Goal: Task Accomplishment & Management: Complete application form

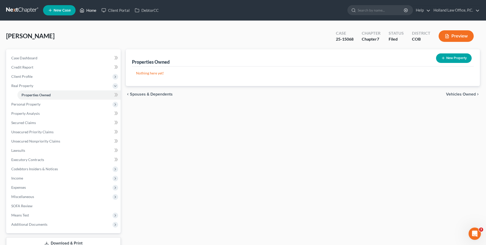
click at [90, 10] on link "Home" at bounding box center [88, 10] width 22 height 9
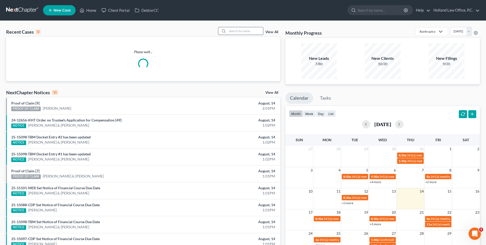
click at [233, 29] on input "search" at bounding box center [245, 30] width 36 height 7
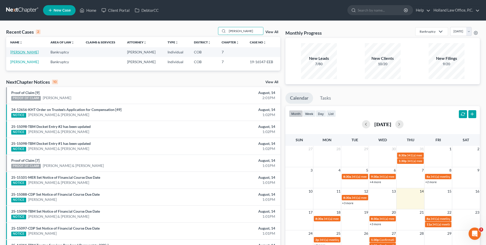
type input "neal"
click at [27, 52] on link "[PERSON_NAME]" at bounding box center [24, 52] width 28 height 4
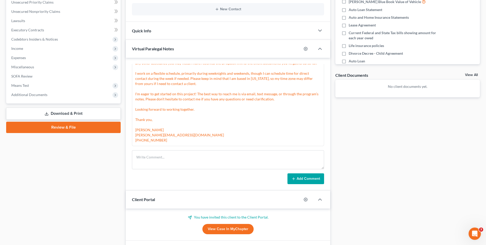
scroll to position [415, 0]
drag, startPoint x: 135, startPoint y: 134, endPoint x: 185, endPoint y: 135, distance: 49.8
click at [187, 134] on div "Hello, My name is Kathleen, and I'm your assigned paralegal with NextChapter. I…" at bounding box center [228, 86] width 188 height 115
drag, startPoint x: 185, startPoint y: 135, endPoint x: 190, endPoint y: 135, distance: 5.1
click at [190, 135] on div "Hello, My name is Kathleen, and I'm your assigned paralegal with NextChapter. I…" at bounding box center [228, 86] width 186 height 113
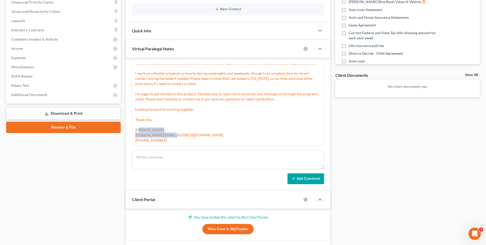
drag, startPoint x: 191, startPoint y: 135, endPoint x: 137, endPoint y: 135, distance: 53.9
click at [133, 135] on div "Kathleen Martinez 09:00PM, 08/12/2025 Hello, My name is Kathleen, and I'm your …" at bounding box center [228, 84] width 192 height 124
drag, startPoint x: 137, startPoint y: 135, endPoint x: 151, endPoint y: 134, distance: 13.6
copy div "kathleen@paralegalasaservice.com"
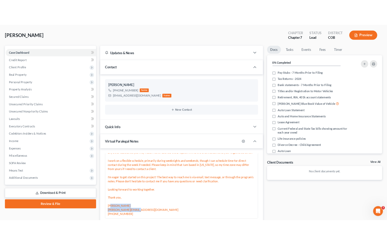
scroll to position [18, 0]
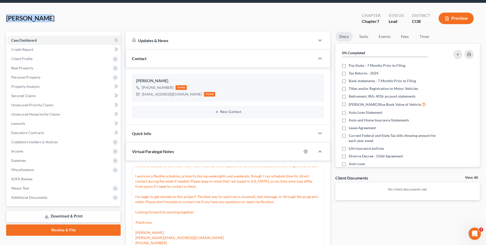
drag, startPoint x: 39, startPoint y: 19, endPoint x: 9, endPoint y: 19, distance: 29.2
click at [5, 18] on div "Nealey, John Upgraded Chapter Chapter 7 Status Lead District COB Preview Petiti…" at bounding box center [243, 196] width 486 height 386
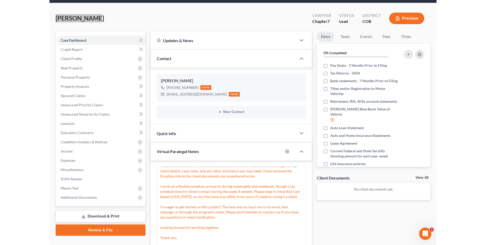
scroll to position [425, 0]
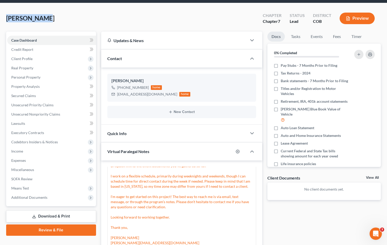
copy span "[PERSON_NAME]"
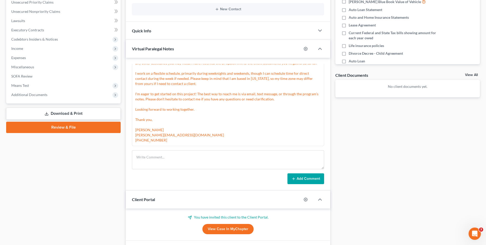
scroll to position [415, 0]
click at [165, 153] on textarea at bounding box center [228, 159] width 192 height 19
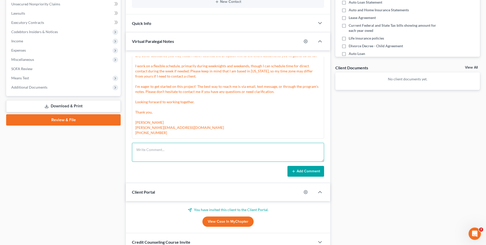
scroll to position [95, 0]
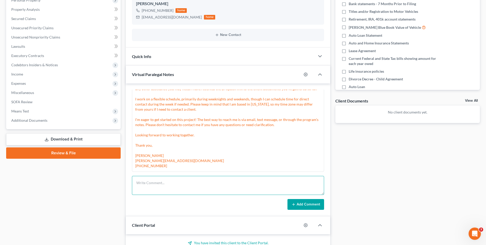
click at [193, 179] on textarea at bounding box center [228, 185] width 192 height 19
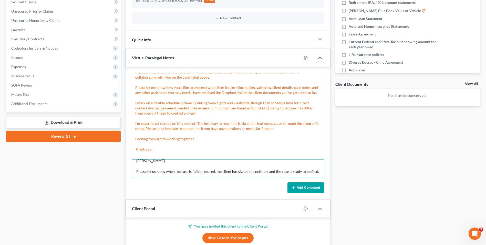
scroll to position [120, 0]
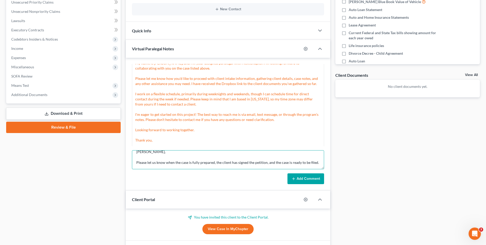
type textarea "Kathleen, Please let us know when the case is fully prepared, the client has si…"
click at [306, 180] on button "Add Comment" at bounding box center [306, 178] width 37 height 11
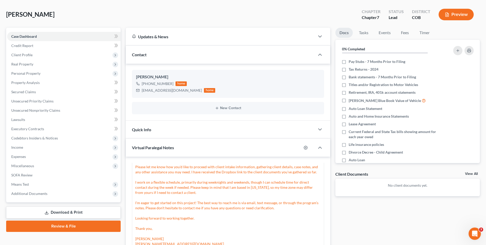
scroll to position [0, 0]
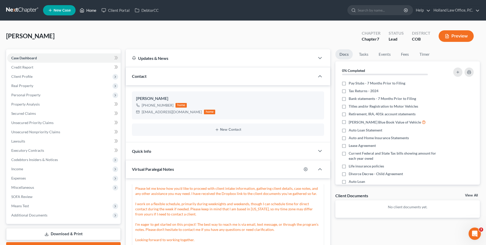
click at [88, 12] on link "Home" at bounding box center [88, 10] width 22 height 9
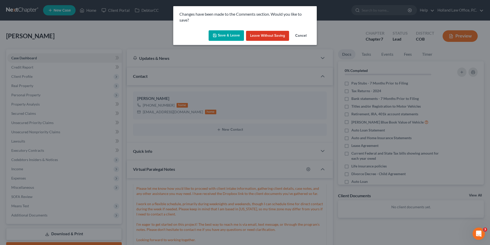
click at [233, 37] on button "Save & Leave" at bounding box center [226, 35] width 35 height 11
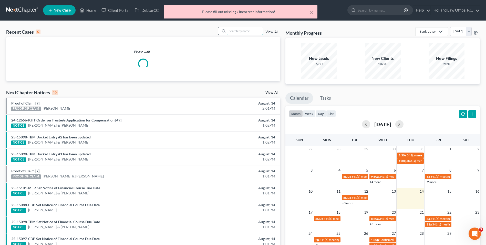
click at [252, 29] on input "search" at bounding box center [245, 30] width 36 height 7
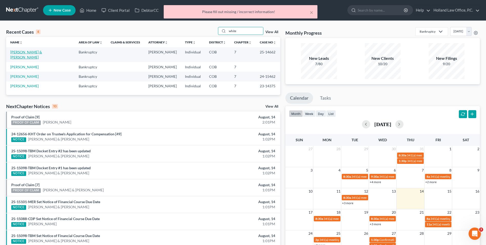
type input "white"
click at [24, 53] on link "[PERSON_NAME] & [PERSON_NAME]" at bounding box center [26, 54] width 32 height 9
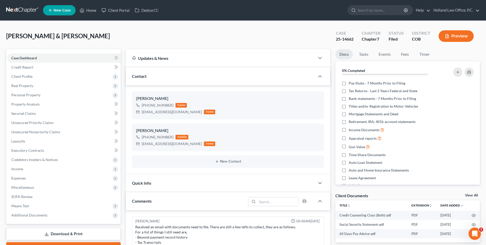
scroll to position [8, 0]
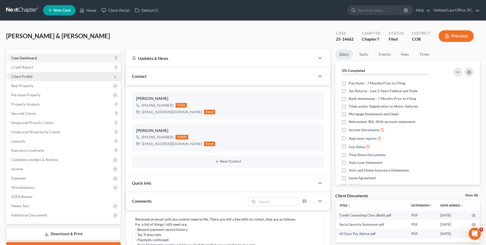
click at [27, 77] on span "Client Profile" at bounding box center [21, 76] width 21 height 4
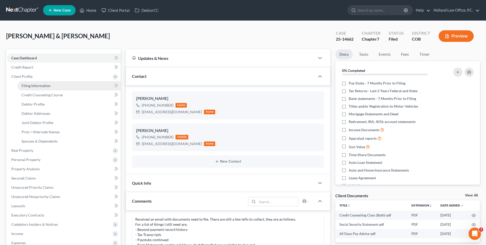
click at [39, 84] on span "Filing Information" at bounding box center [36, 85] width 29 height 4
select select "1"
select select "0"
select select "5"
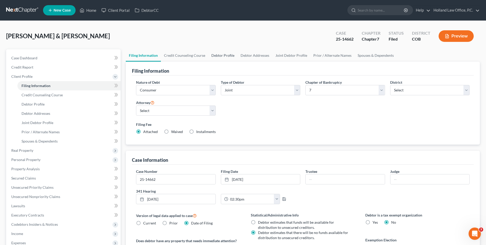
click at [227, 55] on link "Debtor Profile" at bounding box center [222, 55] width 29 height 12
select select "1"
select select "3"
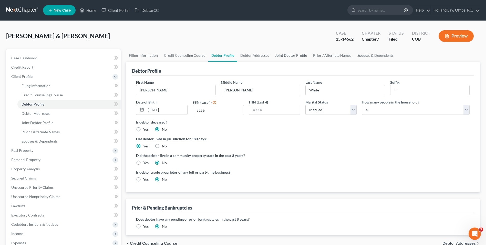
click at [296, 55] on link "Joint Debtor Profile" at bounding box center [291, 55] width 38 height 12
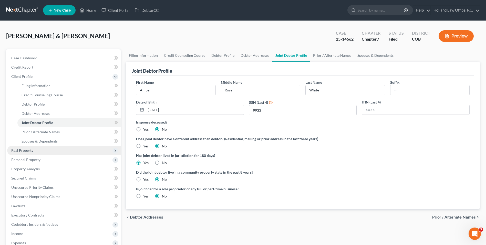
click at [24, 148] on span "Real Property" at bounding box center [22, 150] width 22 height 4
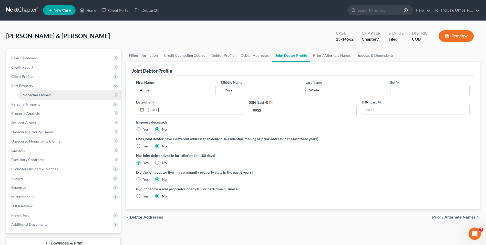
click at [37, 95] on span "Properties Owned" at bounding box center [36, 95] width 29 height 4
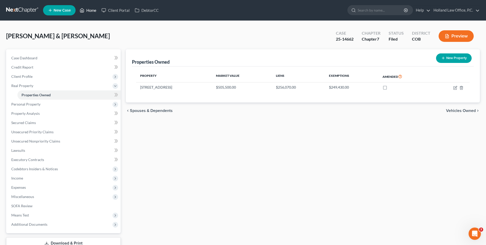
click at [90, 9] on link "Home" at bounding box center [88, 10] width 22 height 9
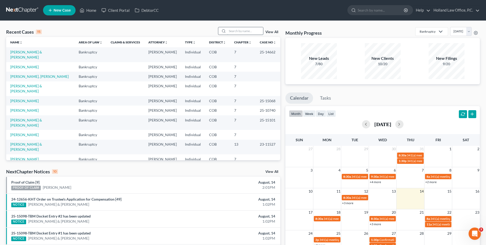
click at [249, 30] on input "search" at bounding box center [245, 30] width 36 height 7
type input "c"
click at [238, 33] on input "search" at bounding box center [245, 30] width 36 height 7
click at [28, 98] on link "[PERSON_NAME]" at bounding box center [24, 100] width 28 height 4
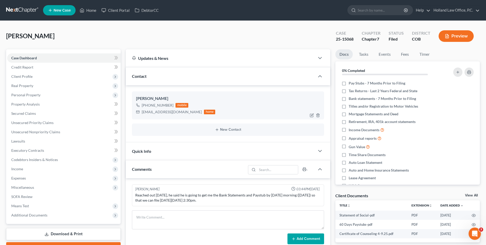
drag, startPoint x: 172, startPoint y: 105, endPoint x: 147, endPoint y: 105, distance: 24.4
click at [147, 105] on div "+1 (303) 579-5051" at bounding box center [158, 105] width 32 height 5
drag, startPoint x: 147, startPoint y: 105, endPoint x: 158, endPoint y: 106, distance: 11.3
copy div "(303) 579-5051"
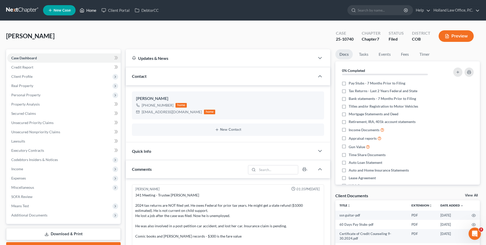
click at [88, 10] on link "Home" at bounding box center [88, 10] width 22 height 9
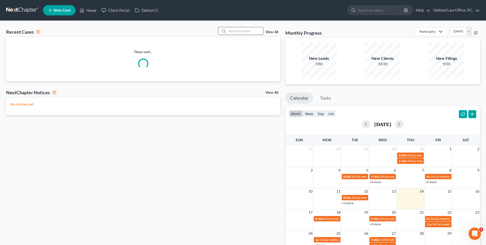
click at [246, 32] on input "search" at bounding box center [245, 30] width 36 height 7
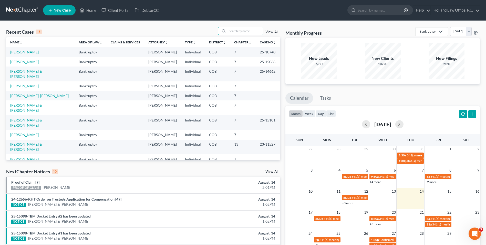
click at [26, 83] on td "[PERSON_NAME]" at bounding box center [40, 85] width 68 height 9
click at [26, 84] on link "[PERSON_NAME]" at bounding box center [24, 86] width 28 height 4
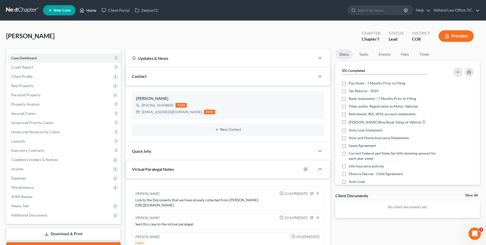
click at [93, 13] on link "Home" at bounding box center [88, 10] width 22 height 9
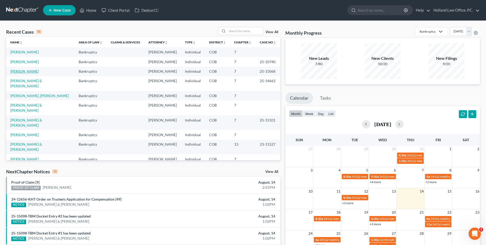
click at [22, 71] on link "[PERSON_NAME]" at bounding box center [24, 71] width 28 height 4
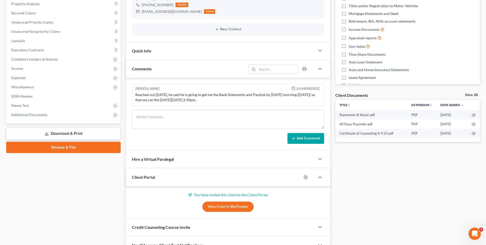
scroll to position [103, 0]
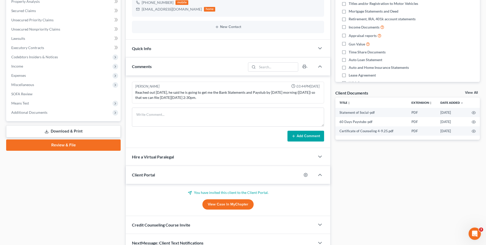
click at [183, 160] on div "Hire a Virtual Paralegal" at bounding box center [220, 157] width 189 height 18
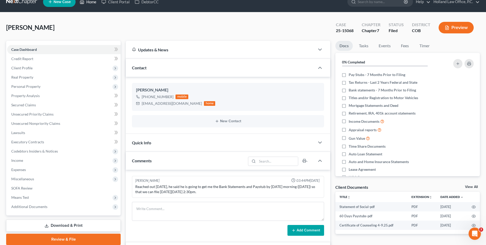
scroll to position [0, 0]
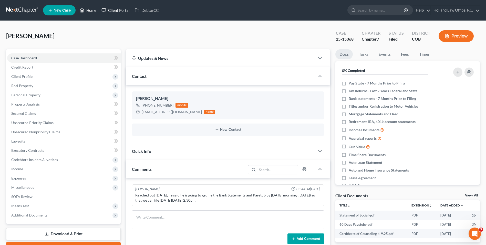
drag, startPoint x: 86, startPoint y: 9, endPoint x: 101, endPoint y: 13, distance: 15.1
click at [86, 9] on link "Home" at bounding box center [88, 10] width 22 height 9
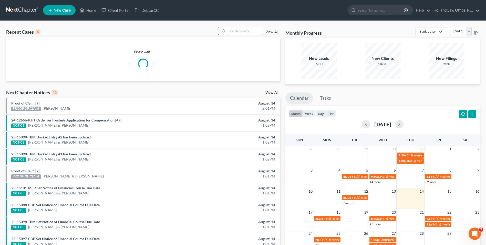
click at [237, 34] on input "search" at bounding box center [245, 30] width 36 height 7
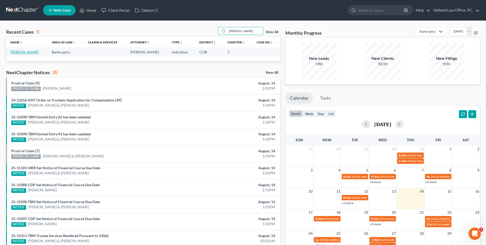
type input "nealey"
click at [23, 51] on link "[PERSON_NAME]" at bounding box center [24, 52] width 28 height 4
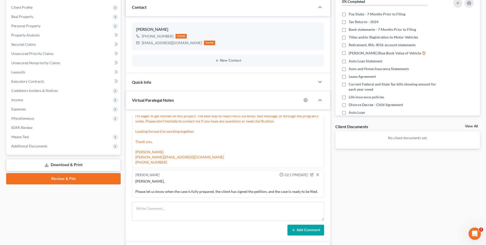
scroll to position [77, 0]
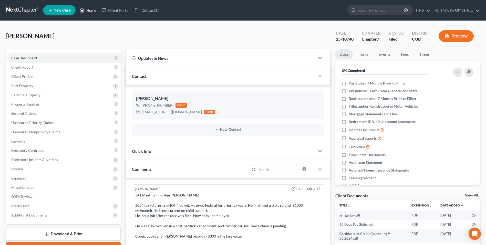
click at [87, 8] on link "Home" at bounding box center [88, 10] width 22 height 9
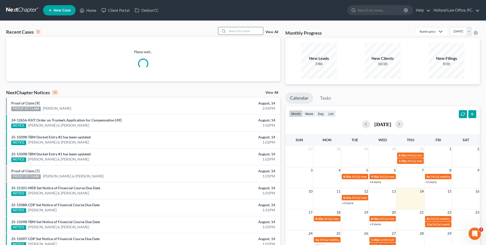
click at [236, 32] on input "search" at bounding box center [245, 30] width 36 height 7
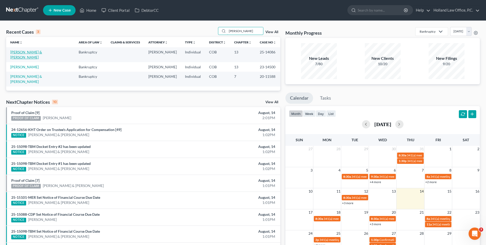
type input "[PERSON_NAME]"
click at [23, 51] on link "[PERSON_NAME] & [PERSON_NAME]" at bounding box center [26, 54] width 32 height 9
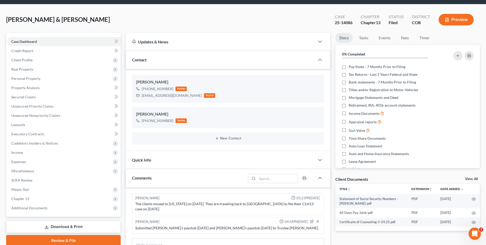
scroll to position [26, 0]
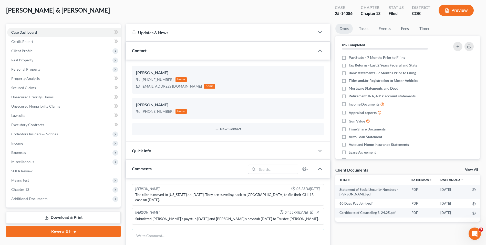
click at [233, 228] on textarea at bounding box center [228, 237] width 192 height 19
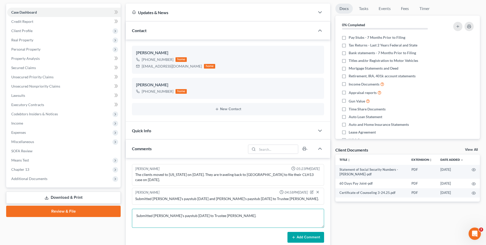
scroll to position [77, 0]
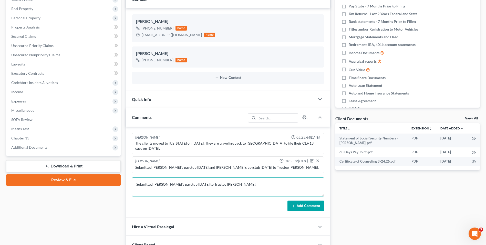
type textarea "Submitted [PERSON_NAME]'s paystub [DATE] to Trustee [PERSON_NAME]."
click at [295, 204] on icon at bounding box center [294, 206] width 4 height 4
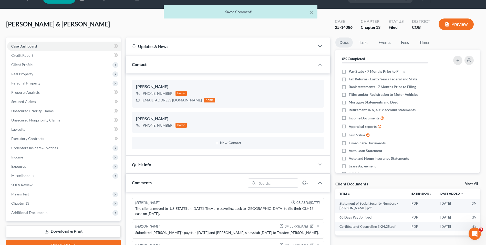
scroll to position [0, 0]
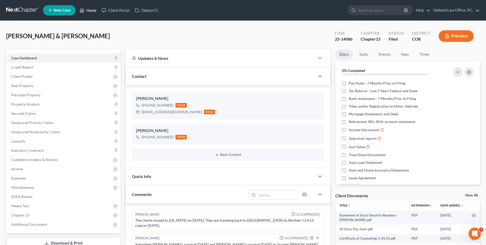
click at [84, 6] on link "Home" at bounding box center [88, 10] width 22 height 9
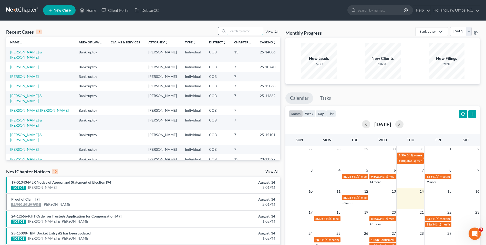
click at [251, 32] on input "search" at bounding box center [245, 30] width 36 height 7
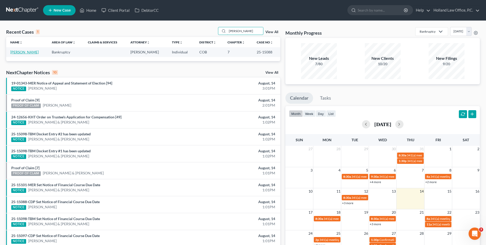
type input "[PERSON_NAME]"
click at [21, 54] on link "[PERSON_NAME]" at bounding box center [24, 52] width 28 height 4
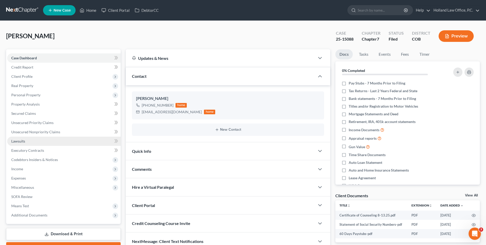
click at [27, 141] on link "Lawsuits" at bounding box center [64, 140] width 114 height 9
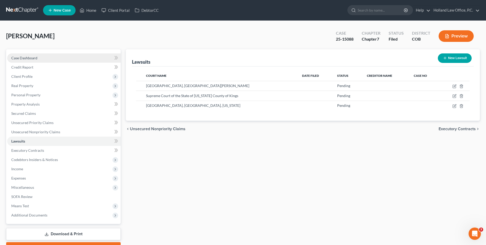
click at [42, 58] on link "Case Dashboard" at bounding box center [64, 57] width 114 height 9
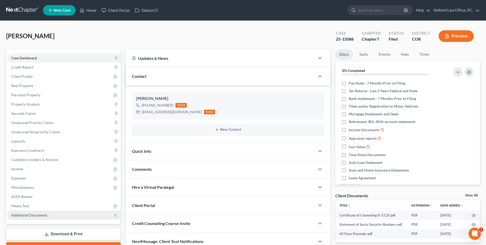
click at [36, 217] on span "Additional Documents" at bounding box center [64, 214] width 114 height 9
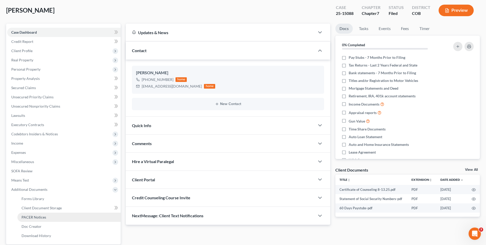
click at [34, 215] on span "PACER Notices" at bounding box center [34, 217] width 25 height 4
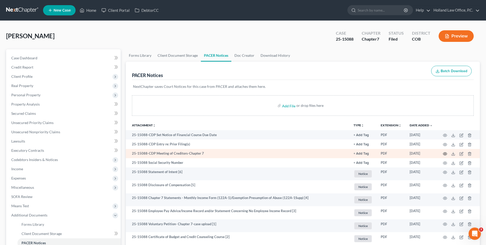
click at [446, 152] on icon "button" at bounding box center [446, 153] width 4 height 3
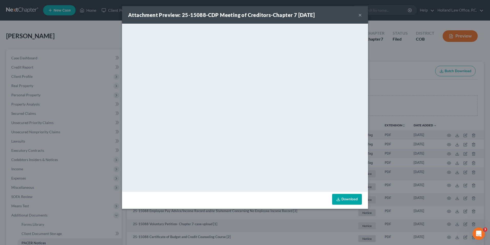
click at [359, 15] on button "×" at bounding box center [360, 15] width 4 height 6
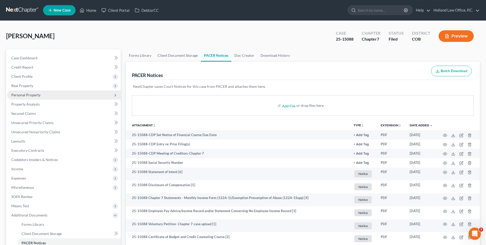
click at [32, 94] on span "Personal Property" at bounding box center [25, 95] width 29 height 4
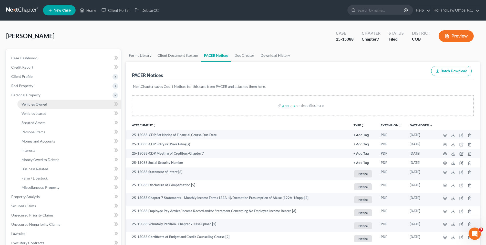
click at [32, 107] on link "Vehicles Owned" at bounding box center [68, 103] width 103 height 9
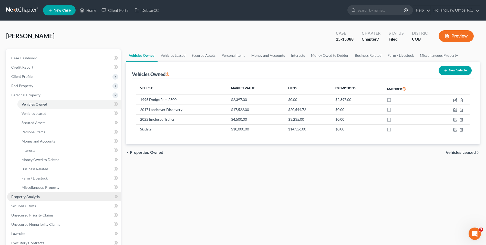
click at [35, 194] on span "Property Analysis" at bounding box center [25, 196] width 28 height 4
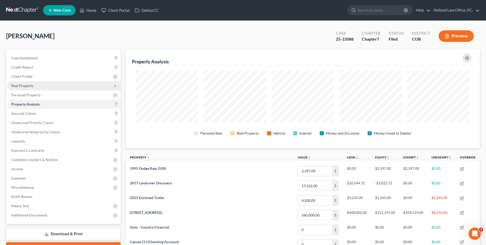
scroll to position [99, 354]
click at [29, 84] on span "Real Property" at bounding box center [22, 85] width 22 height 4
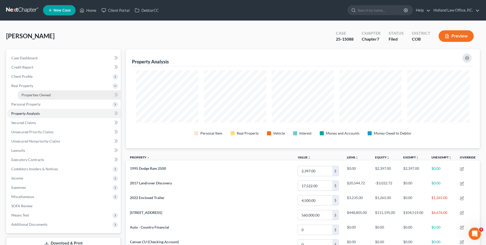
click at [31, 93] on span "Properties Owned" at bounding box center [36, 95] width 29 height 4
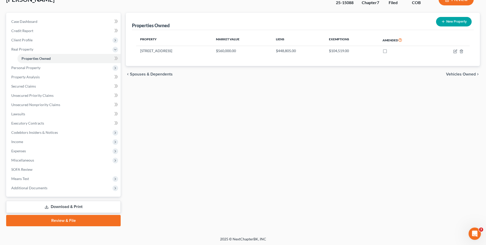
scroll to position [37, 0]
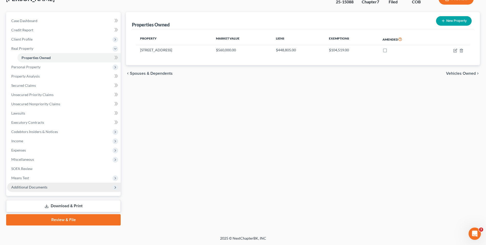
click at [38, 187] on span "Additional Documents" at bounding box center [29, 187] width 36 height 4
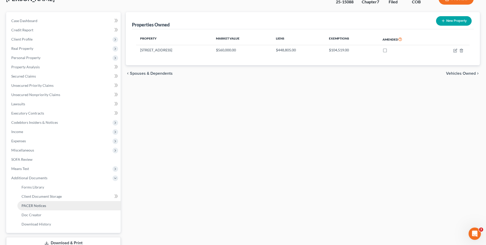
click at [42, 201] on link "PACER Notices" at bounding box center [68, 205] width 103 height 9
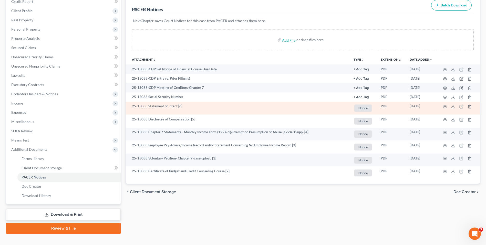
scroll to position [74, 0]
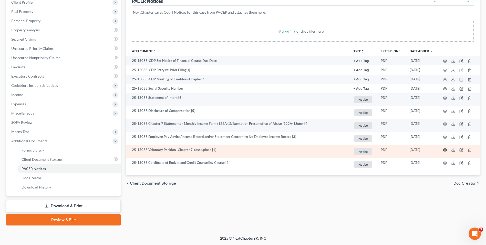
click at [445, 150] on circle "button" at bounding box center [445, 149] width 1 height 1
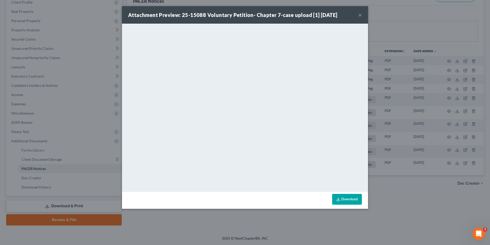
click at [359, 14] on button "×" at bounding box center [360, 15] width 4 height 6
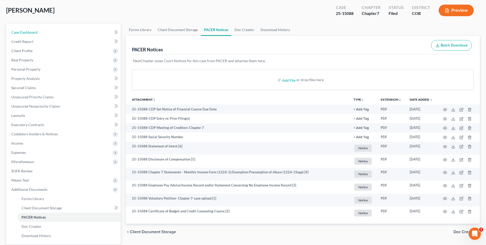
drag, startPoint x: 45, startPoint y: 34, endPoint x: 112, endPoint y: 5, distance: 73.0
click at [45, 34] on link "Case Dashboard" at bounding box center [64, 32] width 114 height 9
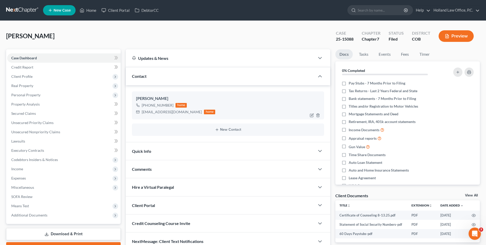
drag, startPoint x: 172, startPoint y: 104, endPoint x: 147, endPoint y: 107, distance: 25.5
click at [147, 107] on div "[PHONE_NUMBER] home" at bounding box center [175, 105] width 79 height 7
drag, startPoint x: 151, startPoint y: 106, endPoint x: 163, endPoint y: 105, distance: 11.8
copy div "[PHONE_NUMBER]"
click at [109, 43] on div "[PERSON_NAME] Upgraded Case 25-15088 Chapter Chapter 7 Status Filed District CO…" at bounding box center [243, 38] width 474 height 22
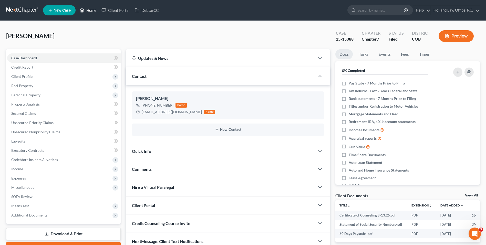
click at [91, 11] on link "Home" at bounding box center [88, 10] width 22 height 9
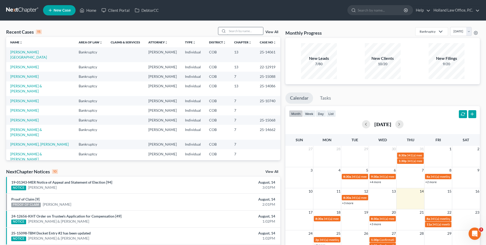
click at [232, 31] on input "search" at bounding box center [245, 30] width 36 height 7
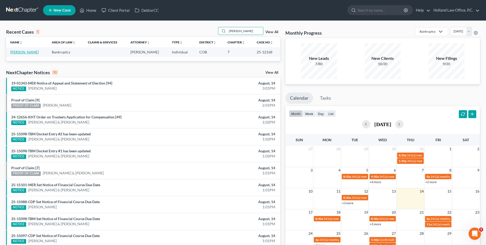
type input "[PERSON_NAME]"
click at [14, 52] on link "[PERSON_NAME]" at bounding box center [24, 52] width 28 height 4
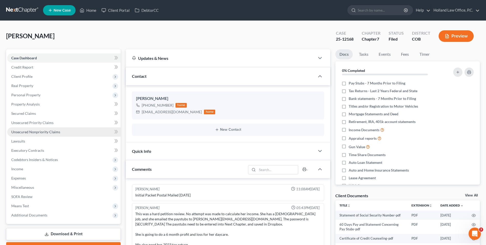
scroll to position [33, 0]
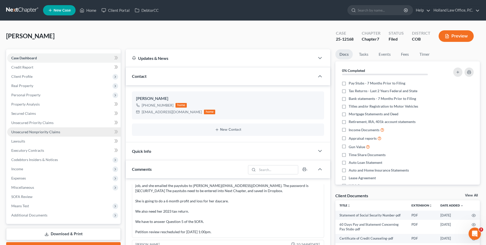
click at [33, 132] on span "Unsecured Nonpriority Claims" at bounding box center [35, 131] width 49 height 4
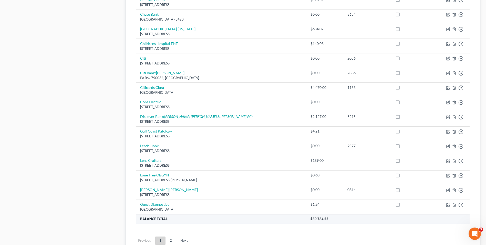
scroll to position [333, 0]
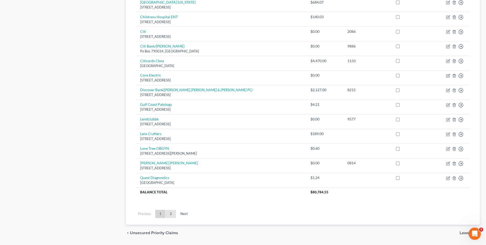
drag, startPoint x: 168, startPoint y: 208, endPoint x: 168, endPoint y: 211, distance: 2.8
click at [168, 209] on ul "Previous 1 2 Next" at bounding box center [303, 213] width 342 height 13
click at [168, 212] on link "2" at bounding box center [171, 214] width 10 height 8
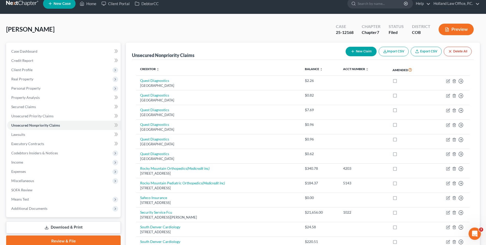
scroll to position [0, 0]
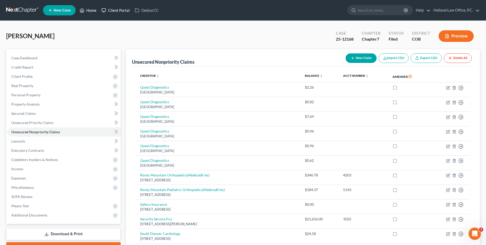
drag, startPoint x: 93, startPoint y: 7, endPoint x: 114, endPoint y: 10, distance: 21.2
click at [93, 7] on link "Home" at bounding box center [88, 10] width 22 height 9
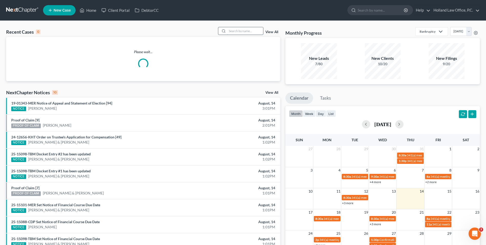
click at [237, 30] on input "search" at bounding box center [245, 30] width 36 height 7
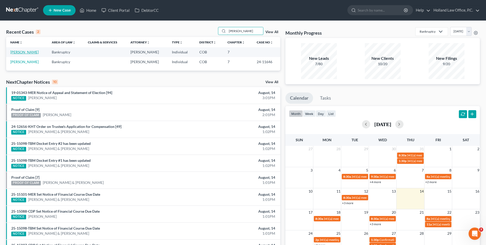
type input "[PERSON_NAME]"
click at [24, 50] on link "[PERSON_NAME]" at bounding box center [24, 52] width 28 height 4
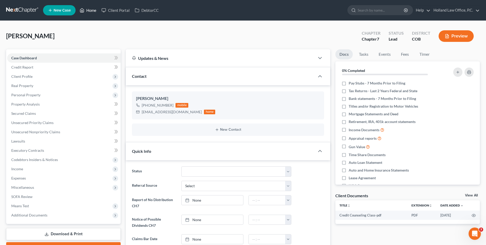
click at [94, 12] on link "Home" at bounding box center [88, 10] width 22 height 9
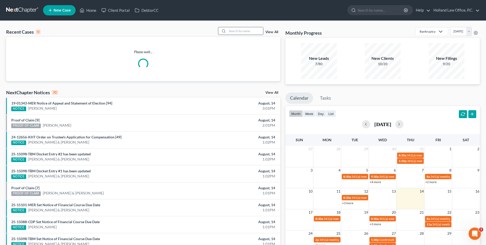
click at [246, 33] on input "search" at bounding box center [245, 30] width 36 height 7
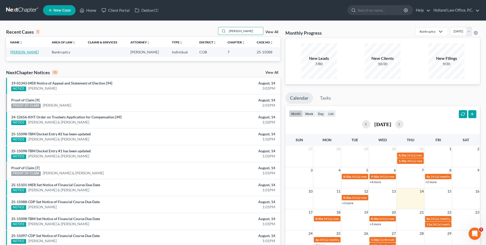
type input "[PERSON_NAME]"
click at [19, 52] on link "[PERSON_NAME]" at bounding box center [24, 52] width 28 height 4
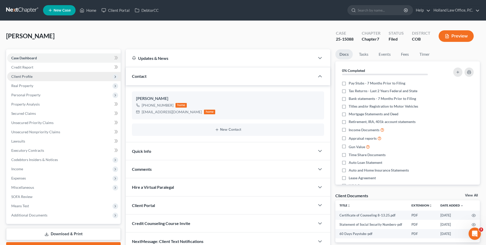
click at [35, 72] on span "Client Profile" at bounding box center [64, 76] width 114 height 9
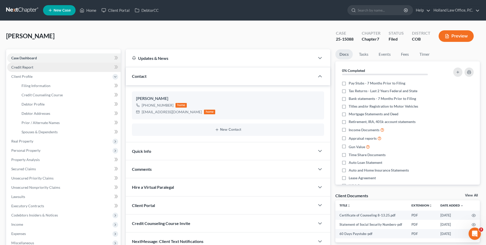
click at [25, 69] on span "Credit Report" at bounding box center [22, 67] width 22 height 4
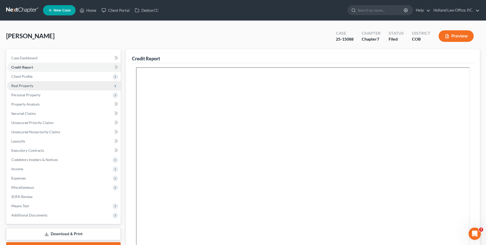
click at [34, 83] on span "Real Property" at bounding box center [64, 85] width 114 height 9
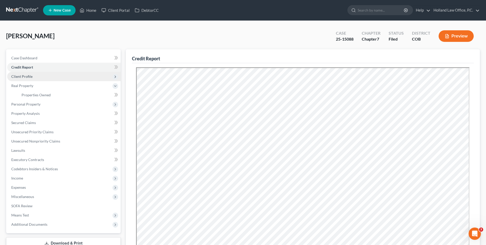
click at [33, 77] on span "Client Profile" at bounding box center [64, 76] width 114 height 9
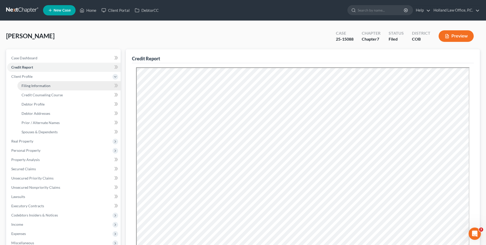
click at [35, 85] on span "Filing Information" at bounding box center [36, 85] width 29 height 4
select select "1"
select select "0"
select select "5"
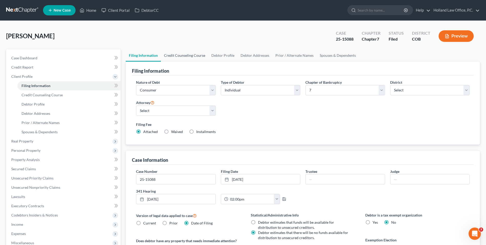
click at [191, 57] on link "Credit Counseling Course" at bounding box center [184, 55] width 47 height 12
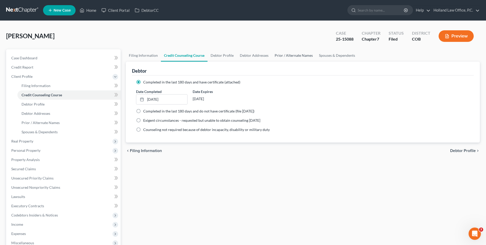
click at [307, 59] on link "Prior / Alternate Names" at bounding box center [294, 55] width 44 height 12
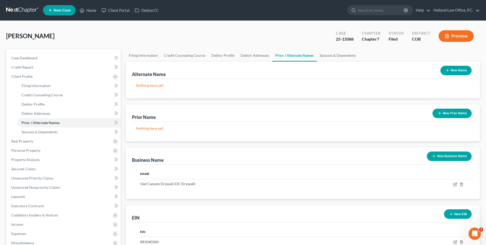
click at [455, 36] on button "Preview" at bounding box center [456, 36] width 35 height 12
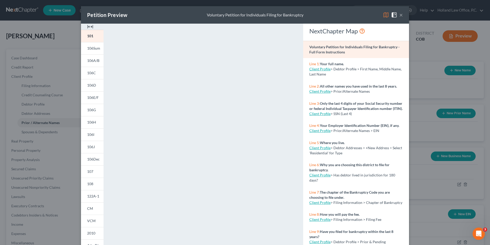
click at [400, 16] on button "×" at bounding box center [402, 15] width 4 height 6
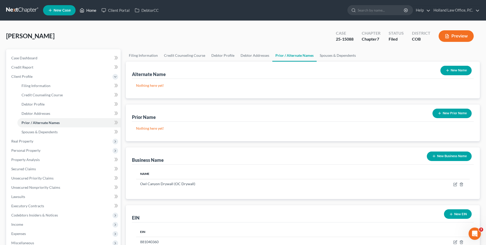
click at [91, 11] on link "Home" at bounding box center [88, 10] width 22 height 9
click at [91, 12] on link "Home" at bounding box center [88, 10] width 22 height 9
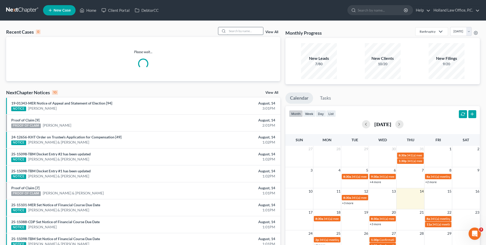
click at [238, 32] on input "search" at bounding box center [245, 30] width 36 height 7
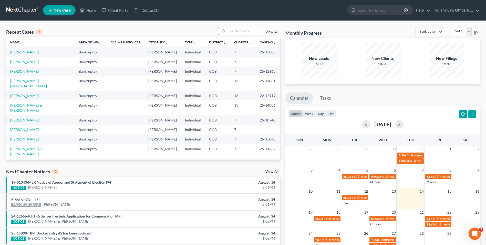
click at [18, 68] on td "[PERSON_NAME]" at bounding box center [40, 70] width 68 height 9
click at [19, 72] on link "[PERSON_NAME]" at bounding box center [24, 71] width 28 height 4
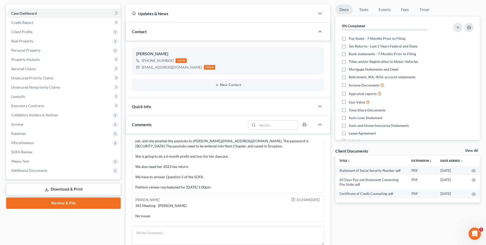
scroll to position [51, 0]
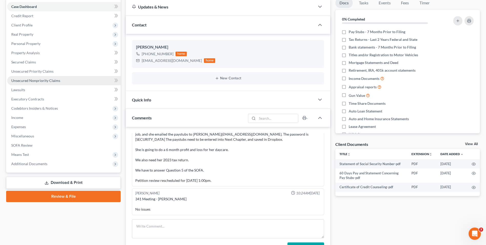
click at [28, 83] on link "Unsecured Nonpriority Claims" at bounding box center [64, 80] width 114 height 9
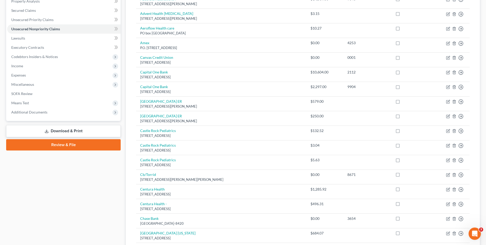
scroll to position [205, 0]
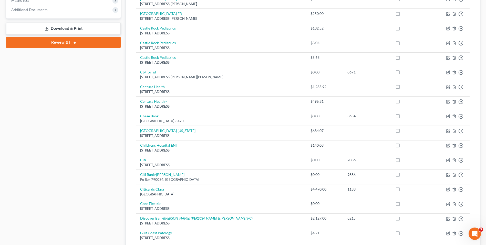
click at [486, 105] on div "[PERSON_NAME] Upgraded Case 25-12168 Chapter Chapter 7 Status Filed District CO…" at bounding box center [243, 98] width 486 height 564
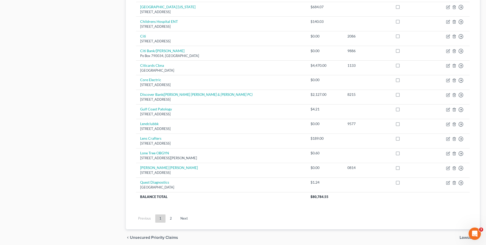
scroll to position [338, 0]
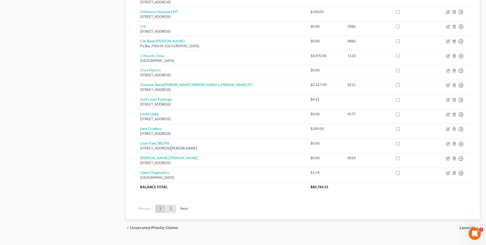
click at [171, 207] on link "2" at bounding box center [171, 208] width 10 height 8
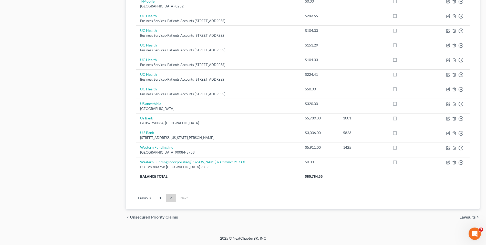
scroll to position [291, 0]
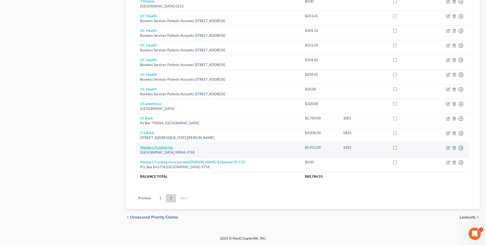
click at [160, 148] on link "Western Funding Inc" at bounding box center [156, 147] width 33 height 4
select select "4"
select select "0"
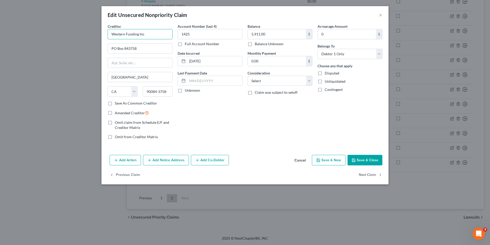
drag, startPoint x: 84, startPoint y: 34, endPoint x: 78, endPoint y: 34, distance: 5.1
click at [78, 34] on div "Edit Unsecured Nonpriority Claim × Creditor * Western Funding Inc PO Box 843758…" at bounding box center [245, 122] width 490 height 245
drag, startPoint x: 96, startPoint y: 48, endPoint x: 93, endPoint y: 49, distance: 3.2
click at [93, 49] on div "Edit Unsecured Nonpriority Claim × Creditor * Western Funding Inc PO Box 843758…" at bounding box center [245, 122] width 490 height 245
type input "[STREET_ADDRESS][PERSON_NAME]"
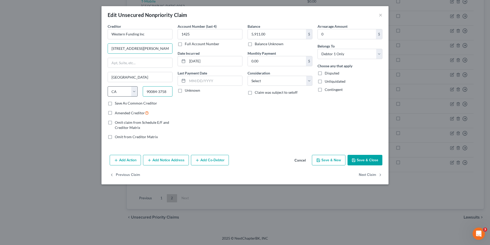
drag, startPoint x: 169, startPoint y: 90, endPoint x: 123, endPoint y: 93, distance: 45.7
click at [122, 91] on div "State [US_STATE] AK AR AZ CA CO CT DE DC [GEOGRAPHIC_DATA] [GEOGRAPHIC_DATA] GU…" at bounding box center [140, 93] width 70 height 14
type input "89120"
click at [180, 104] on div "Account Number (last 4) 1425 Full Account Number Date Incurred [DATE] Last Paym…" at bounding box center [210, 84] width 70 height 120
type input "[GEOGRAPHIC_DATA]"
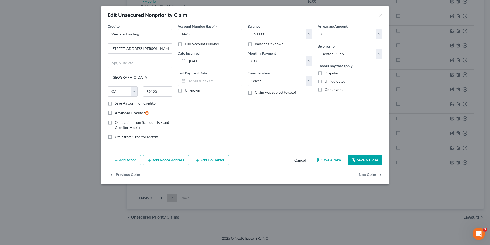
select select "31"
click at [365, 160] on button "Save & Close" at bounding box center [365, 160] width 35 height 11
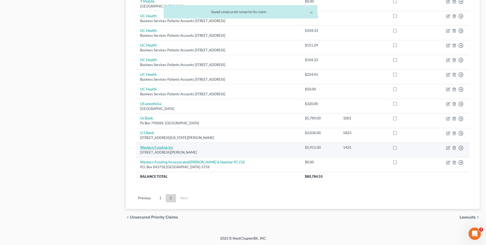
click at [161, 147] on link "Western Funding Inc" at bounding box center [156, 147] width 33 height 4
select select "31"
select select "0"
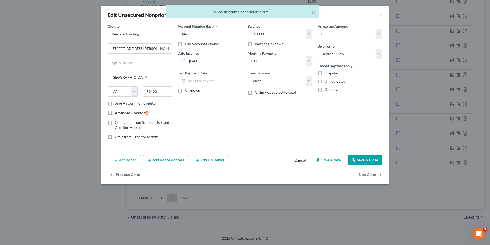
click at [133, 102] on label "Save As Common Creditor" at bounding box center [136, 103] width 42 height 5
click at [120, 102] on input "Save As Common Creditor" at bounding box center [118, 102] width 3 height 3
click at [367, 159] on button "Save & Close" at bounding box center [365, 160] width 35 height 11
checkbox input "false"
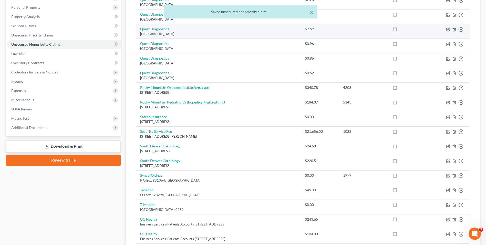
scroll to position [85, 0]
